Goal: Task Accomplishment & Management: Complete application form

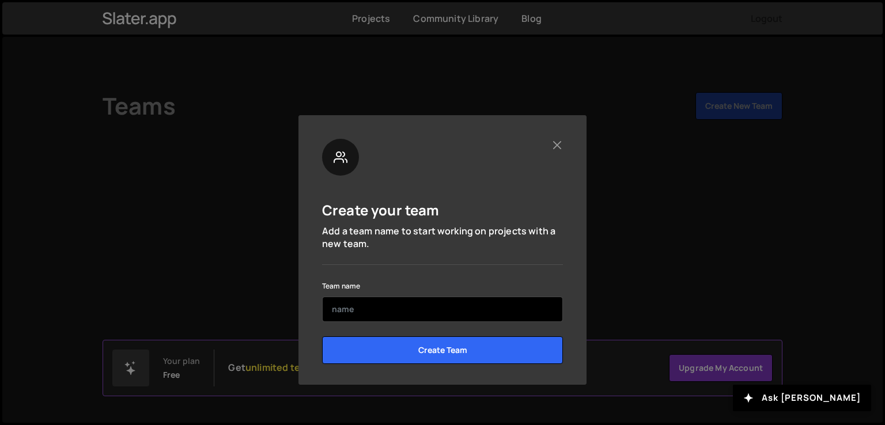
drag, startPoint x: 388, startPoint y: 314, endPoint x: 386, endPoint y: 306, distance: 7.7
click at [388, 310] on input "text" at bounding box center [442, 309] width 241 height 25
type input "Dharmik"
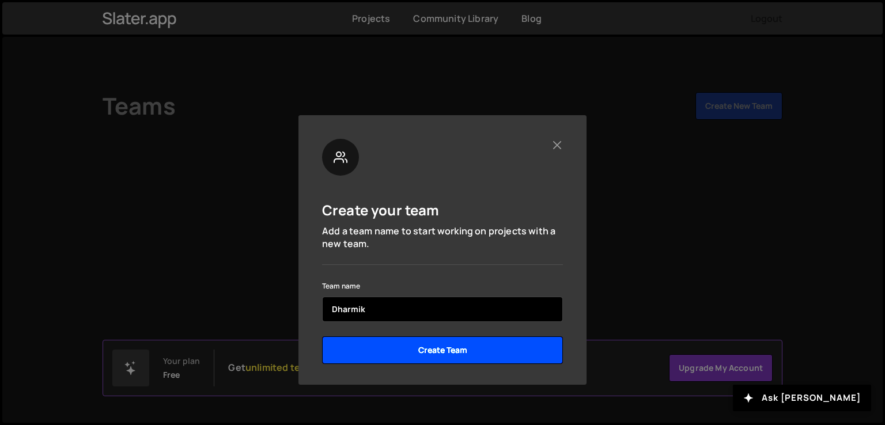
click at [322, 336] on input "Create Team" at bounding box center [442, 350] width 241 height 28
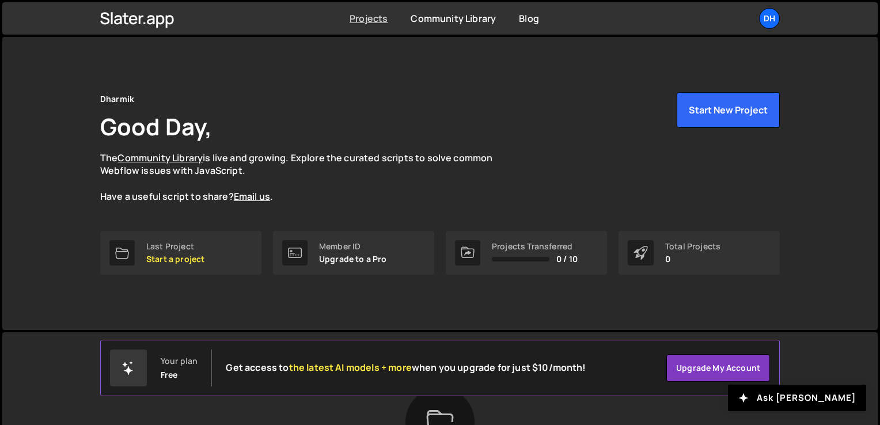
click at [366, 18] on link "Projects" at bounding box center [369, 18] width 38 height 13
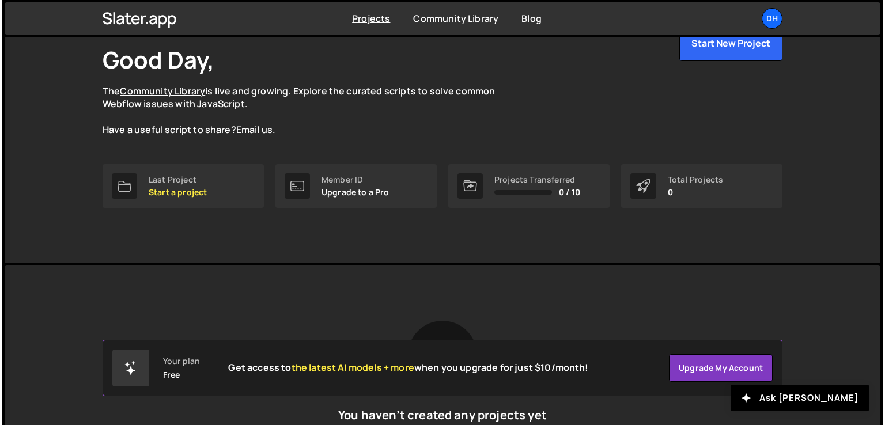
scroll to position [115, 0]
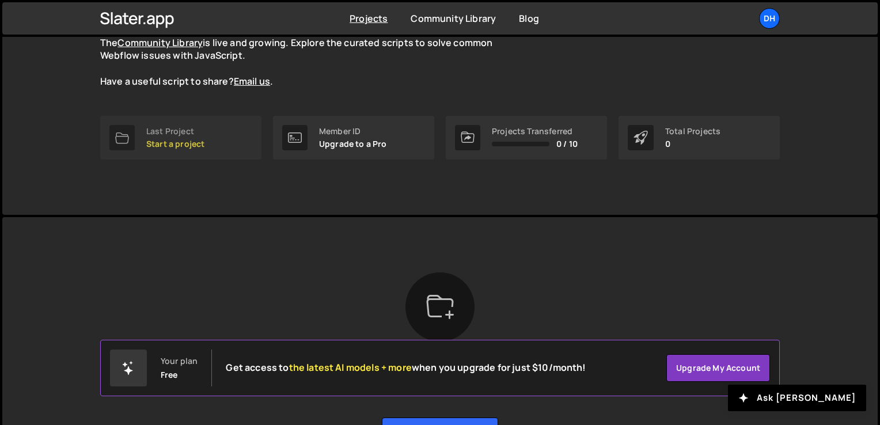
click at [203, 143] on p "Start a project" at bounding box center [175, 143] width 58 height 9
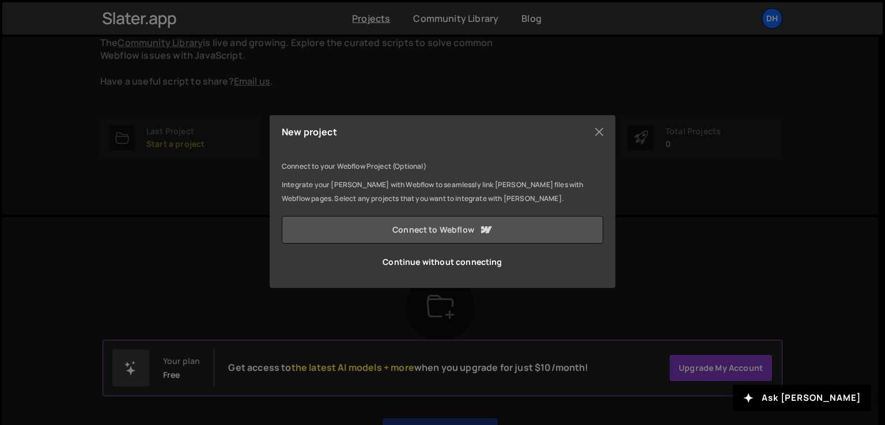
click at [477, 227] on link "Connect to Webflow" at bounding box center [442, 230] width 321 height 28
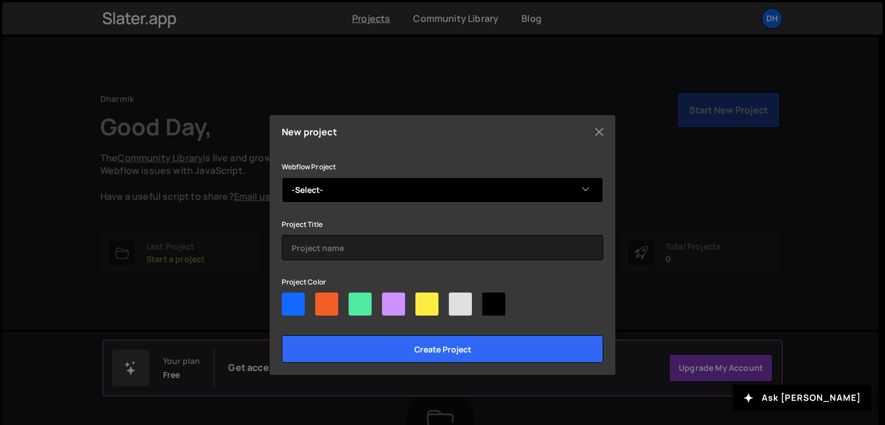
click at [311, 190] on select "-Select- Dharmik's Fantastic Site" at bounding box center [442, 189] width 321 height 25
select select "68d580aadb1664bafd040806"
click at [282, 177] on select "-Select- Dharmik's Fantastic Site" at bounding box center [442, 189] width 321 height 25
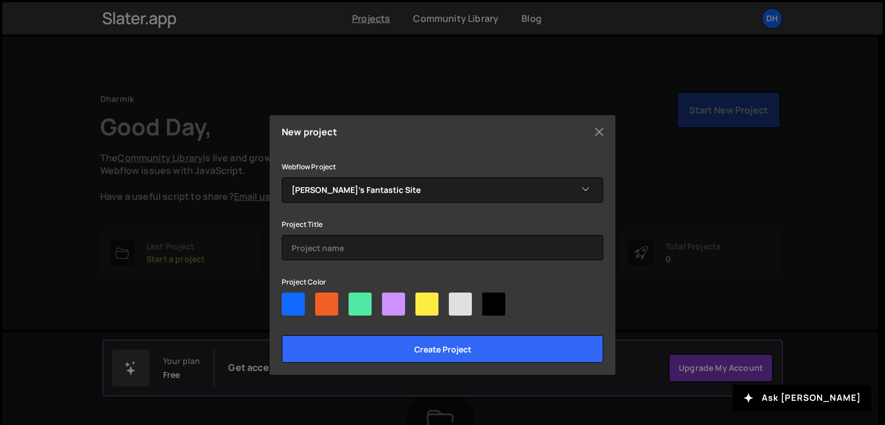
click at [293, 308] on div at bounding box center [293, 304] width 23 height 23
click at [289, 300] on input"] "radio" at bounding box center [285, 296] width 7 height 7
radio input"] "true"
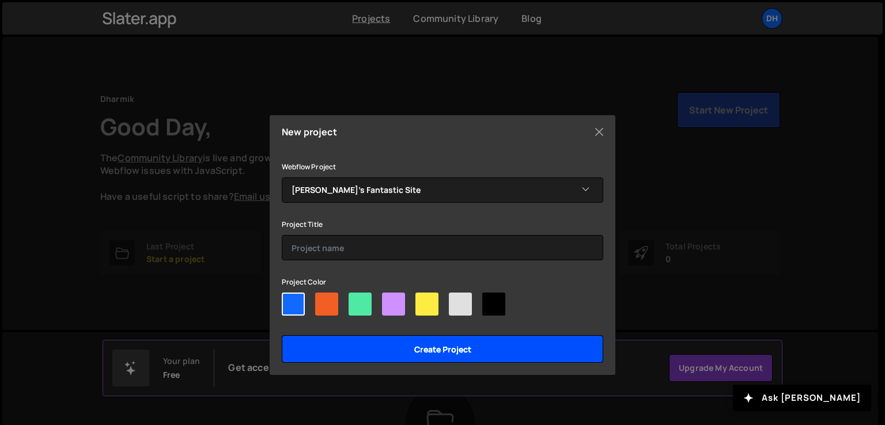
click at [364, 351] on input "Create project" at bounding box center [442, 349] width 321 height 28
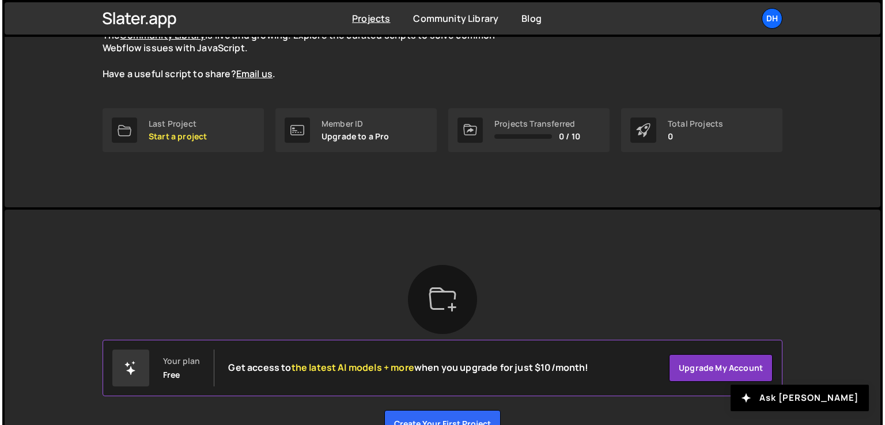
scroll to position [20, 0]
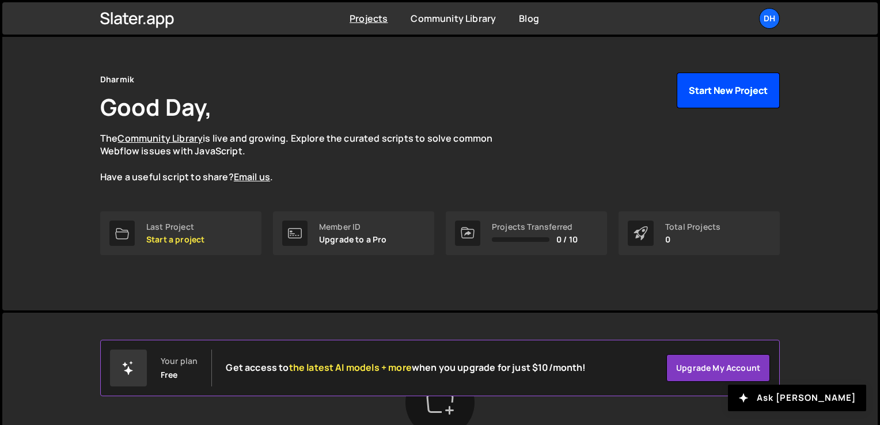
click at [733, 87] on button "Start New Project" at bounding box center [728, 91] width 103 height 36
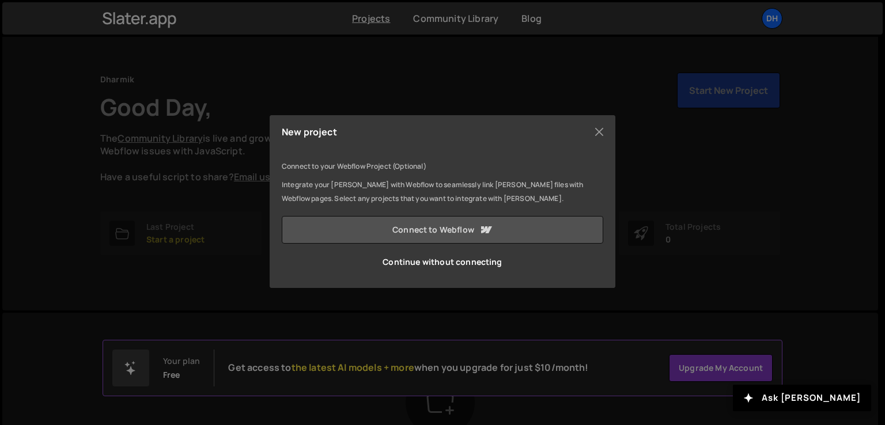
click at [445, 231] on link "Connect to Webflow" at bounding box center [442, 230] width 321 height 28
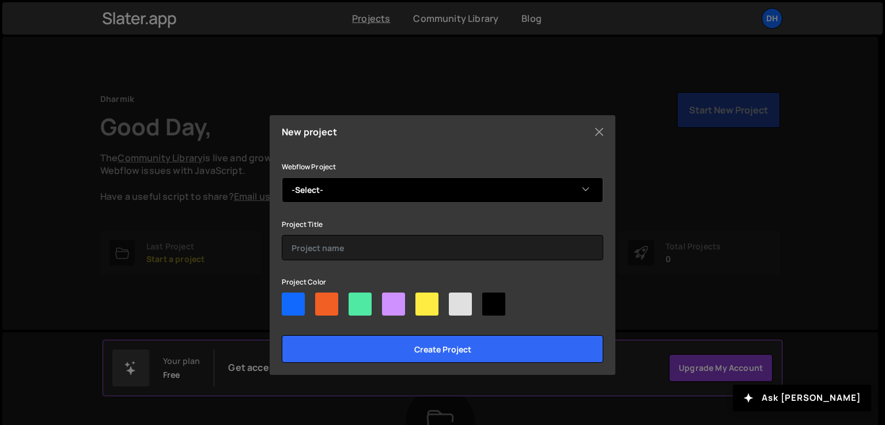
click at [396, 187] on select "-Select- [PERSON_NAME]'s Fantastic Site" at bounding box center [442, 189] width 321 height 25
select select "68d580aadb1664bafd040806"
click at [282, 177] on select "-Select- [PERSON_NAME]'s Fantastic Site" at bounding box center [442, 189] width 321 height 25
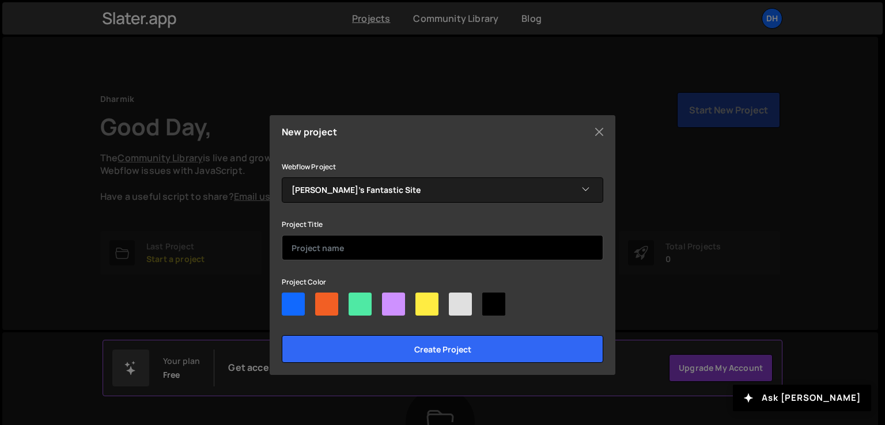
click at [373, 242] on input "text" at bounding box center [442, 247] width 321 height 25
type input "Ecommerce"
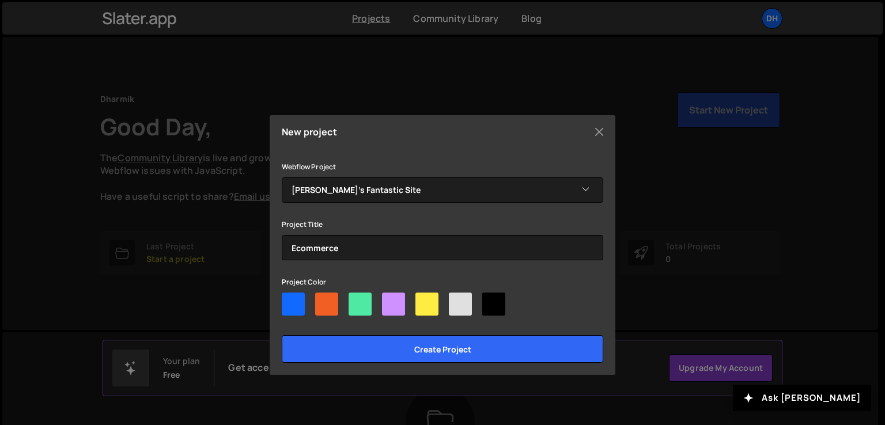
click at [336, 302] on div at bounding box center [326, 304] width 23 height 23
click at [323, 300] on input"] "radio" at bounding box center [318, 296] width 7 height 7
radio input"] "true"
click at [362, 333] on div "Create project" at bounding box center [442, 345] width 321 height 33
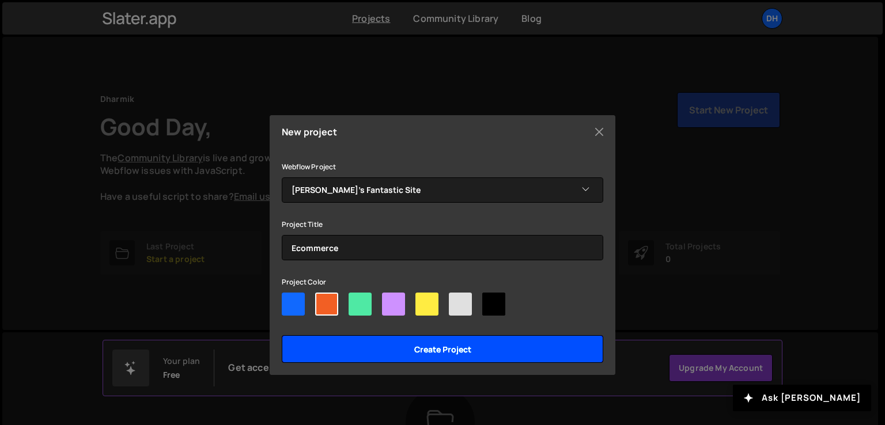
click at [366, 338] on input "Create project" at bounding box center [442, 349] width 321 height 28
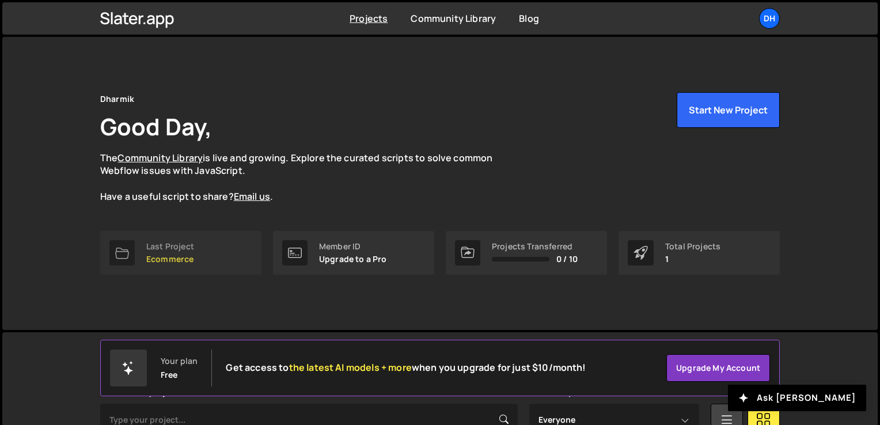
click at [209, 262] on link "Last Project Ecommerce" at bounding box center [180, 253] width 161 height 44
click at [192, 260] on p "Ecommerce" at bounding box center [170, 259] width 48 height 9
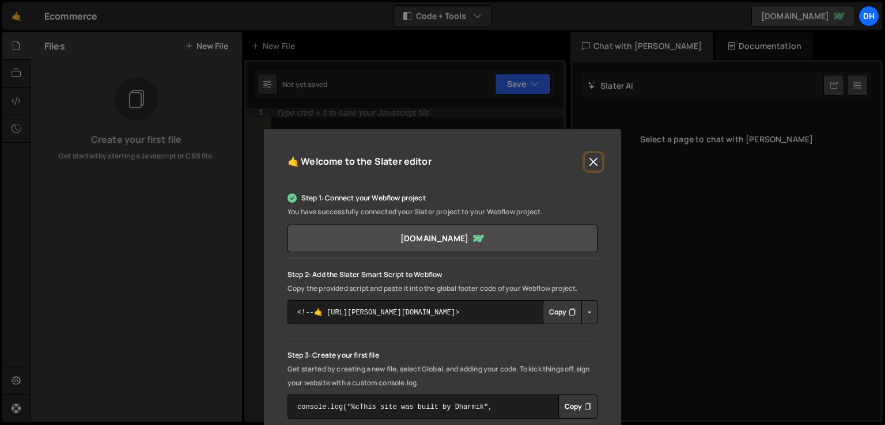
click at [589, 164] on button "Close" at bounding box center [593, 161] width 17 height 17
